Goal: Information Seeking & Learning: Learn about a topic

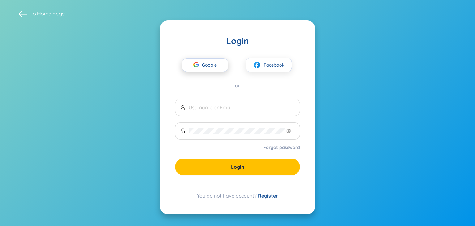
click at [199, 65] on div "button" at bounding box center [196, 66] width 12 height 14
click at [204, 61] on span "Google" at bounding box center [211, 64] width 18 height 13
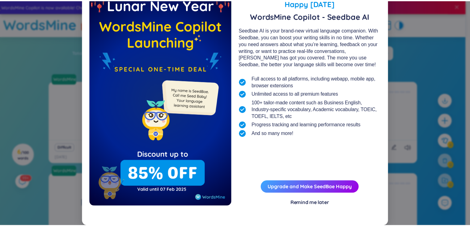
scroll to position [22, 0]
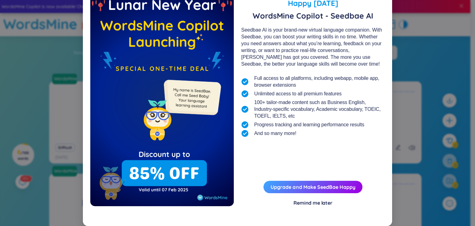
click at [311, 201] on div "Remind me later" at bounding box center [312, 202] width 39 height 7
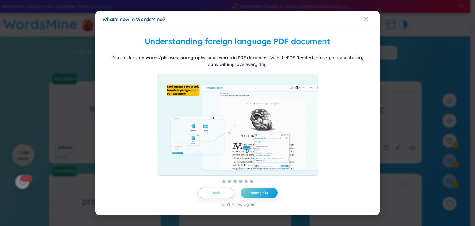
click at [222, 195] on button "Back" at bounding box center [215, 193] width 37 height 10
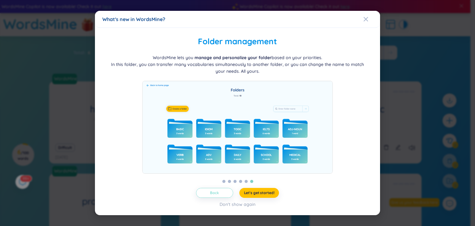
click at [222, 196] on button "Back" at bounding box center [214, 193] width 37 height 10
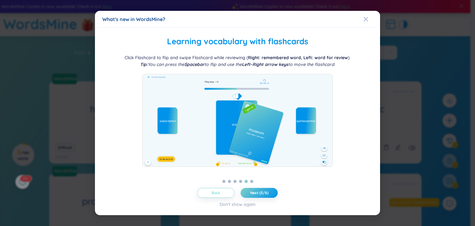
click at [222, 196] on button "Back" at bounding box center [215, 193] width 37 height 10
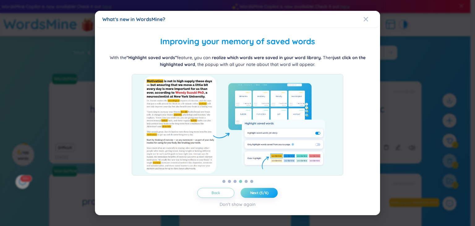
click at [258, 195] on span "Next (5/6)" at bounding box center [259, 192] width 18 height 5
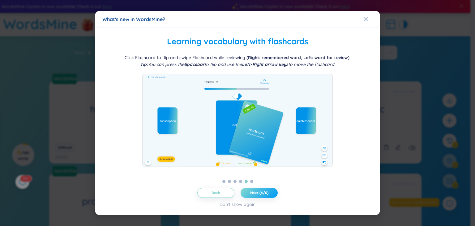
click at [259, 195] on span "Next (4/6)" at bounding box center [259, 192] width 18 height 5
click at [259, 195] on span "Next (5/6)" at bounding box center [259, 192] width 18 height 5
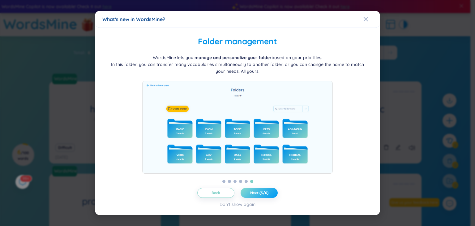
click at [259, 195] on span "Next (5/6)" at bounding box center [259, 192] width 18 height 5
click at [259, 195] on span "Let's get started!" at bounding box center [259, 192] width 31 height 5
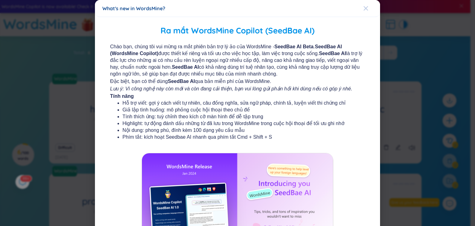
click at [363, 8] on icon "Close" at bounding box center [365, 8] width 5 height 5
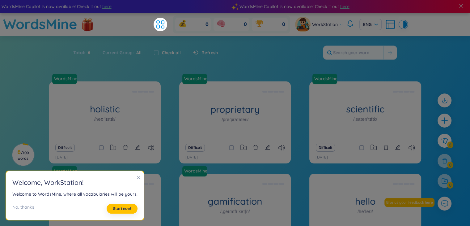
click at [136, 179] on icon "close" at bounding box center [138, 177] width 4 height 4
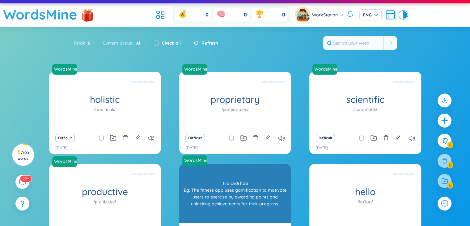
scroll to position [0, 0]
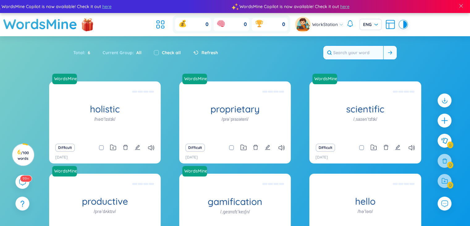
click at [353, 54] on input "text" at bounding box center [353, 53] width 60 height 14
click at [443, 179] on div at bounding box center [444, 181] width 14 height 14
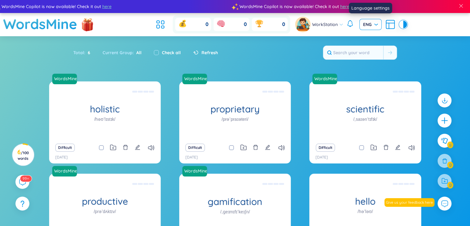
click at [369, 26] on span "ENG" at bounding box center [370, 24] width 15 height 6
click at [372, 40] on div "VIE" at bounding box center [369, 37] width 15 height 7
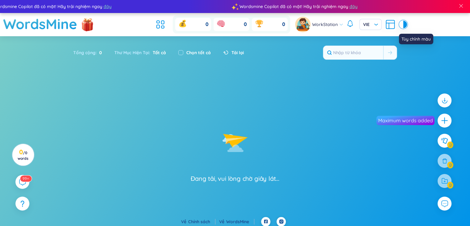
click at [404, 24] on div at bounding box center [405, 24] width 4 height 7
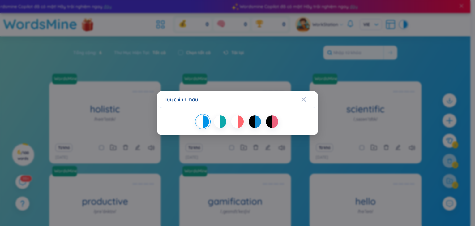
click at [404, 24] on div "Tùy chỉnh màu" at bounding box center [237, 113] width 475 height 226
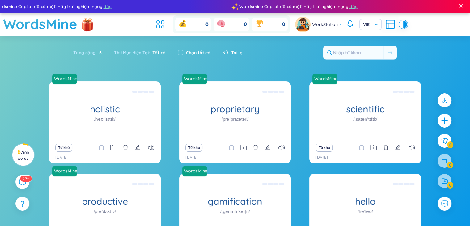
click at [94, 53] on div "Tổng cộng : 6" at bounding box center [90, 52] width 35 height 13
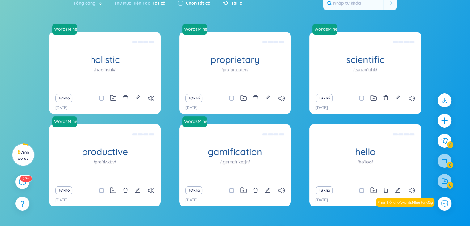
scroll to position [62, 0]
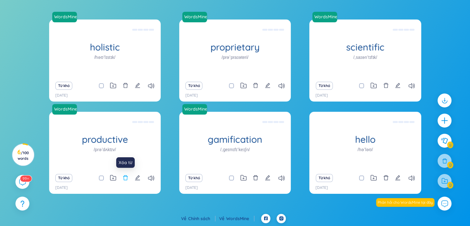
click at [125, 177] on icon "delete" at bounding box center [126, 178] width 6 height 6
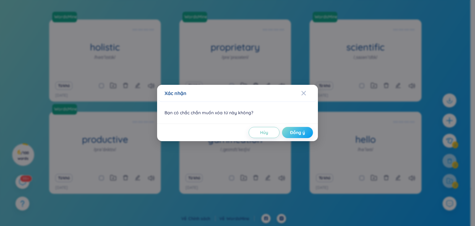
click at [284, 134] on button "Đồng ý" at bounding box center [297, 132] width 31 height 11
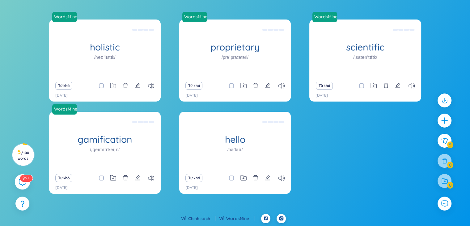
click at [23, 183] on icon at bounding box center [22, 181] width 7 height 7
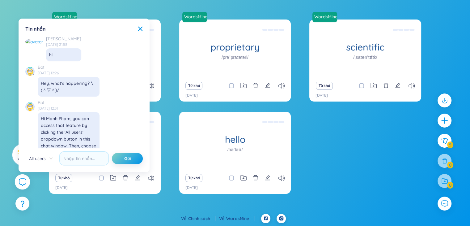
scroll to position [7176, 0]
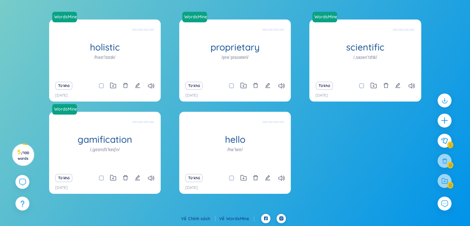
click at [185, 108] on div "WordsMine holistic /həʊˈlɪstɪk/ Toàn diện Eg: The holistic approach to healthca…" at bounding box center [235, 110] width 372 height 182
click at [443, 114] on div at bounding box center [444, 120] width 15 height 15
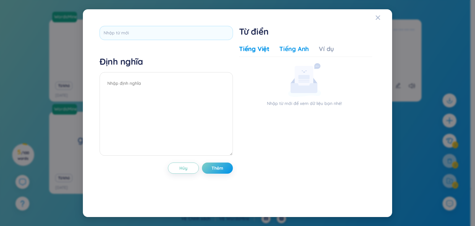
click at [291, 49] on div "Tiếng Anh" at bounding box center [294, 48] width 30 height 9
click at [376, 19] on icon "Close" at bounding box center [377, 17] width 4 height 4
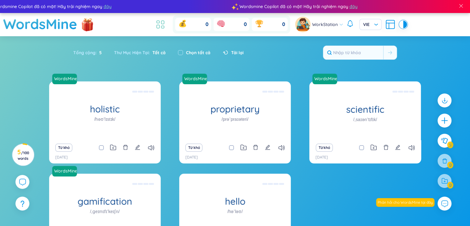
click at [154, 24] on li at bounding box center [161, 25] width 14 height 14
click at [161, 27] on icon at bounding box center [160, 24] width 11 height 11
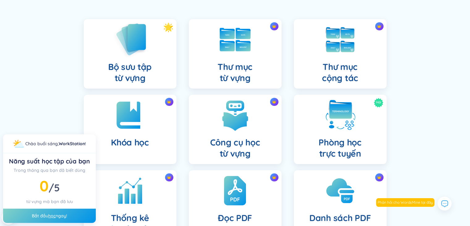
scroll to position [31, 0]
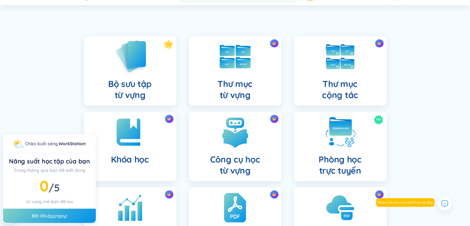
click at [134, 52] on img at bounding box center [130, 56] width 34 height 35
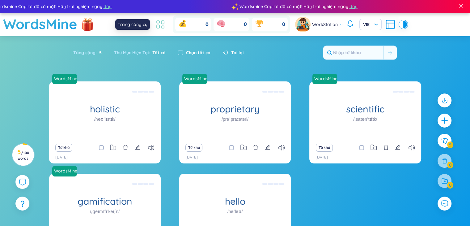
click at [160, 28] on icon at bounding box center [160, 24] width 11 height 11
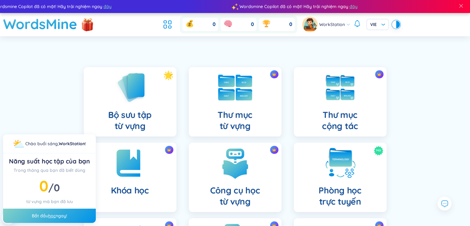
click at [215, 93] on div "Thư mục từ vựng" at bounding box center [235, 101] width 93 height 69
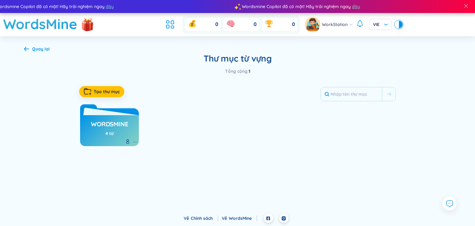
click at [123, 132] on div "WordsMine 4 từ" at bounding box center [109, 129] width 37 height 22
click at [105, 127] on h3 "WordsMine" at bounding box center [109, 126] width 37 height 12
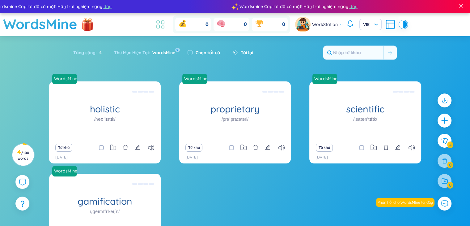
click at [163, 23] on icon at bounding box center [160, 24] width 11 height 11
